Goal: Transaction & Acquisition: Book appointment/travel/reservation

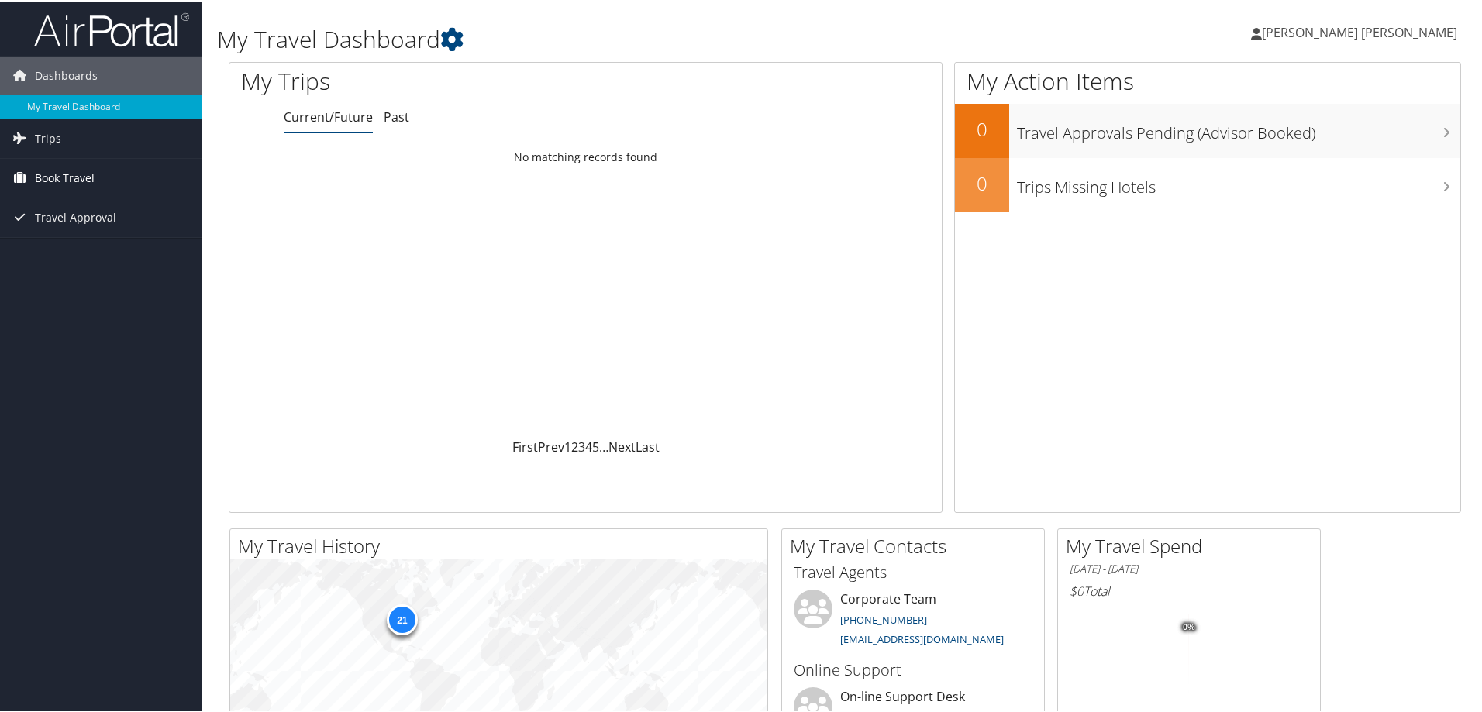
click at [118, 177] on link "Book Travel" at bounding box center [100, 176] width 201 height 39
click at [70, 251] on link "Book/Manage Online Trips" at bounding box center [100, 254] width 201 height 23
click at [76, 251] on link "Book/Manage Online Trips" at bounding box center [100, 254] width 201 height 23
